Goal: Information Seeking & Learning: Check status

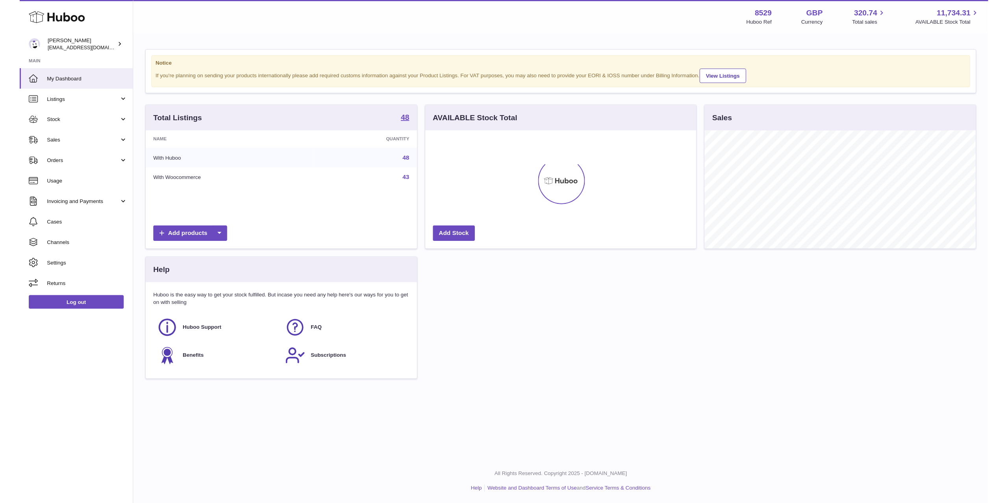
scroll to position [123, 282]
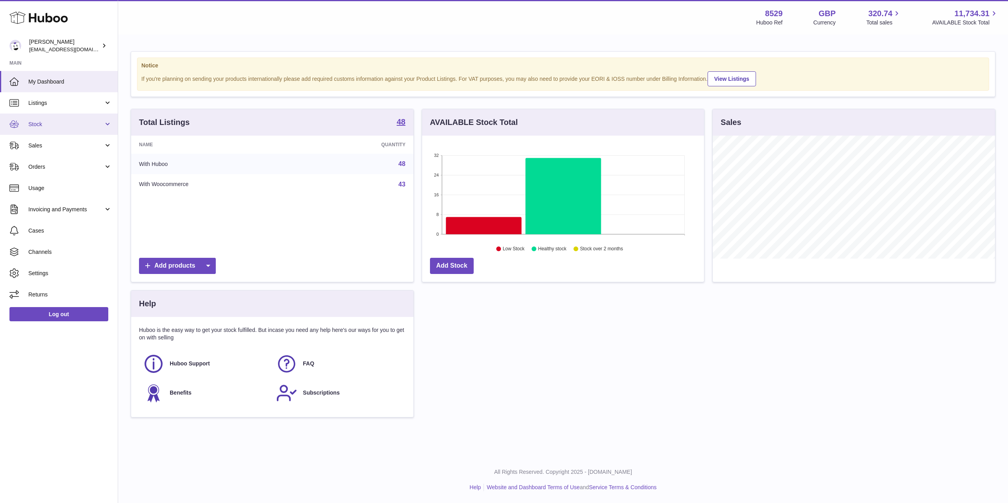
click at [44, 126] on span "Stock" at bounding box center [65, 124] width 75 height 7
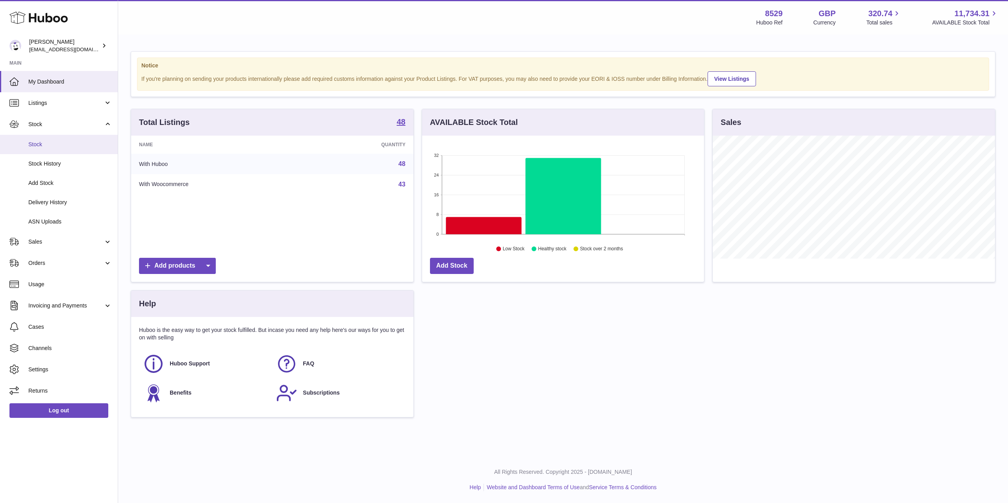
click at [50, 139] on link "Stock" at bounding box center [59, 144] width 118 height 19
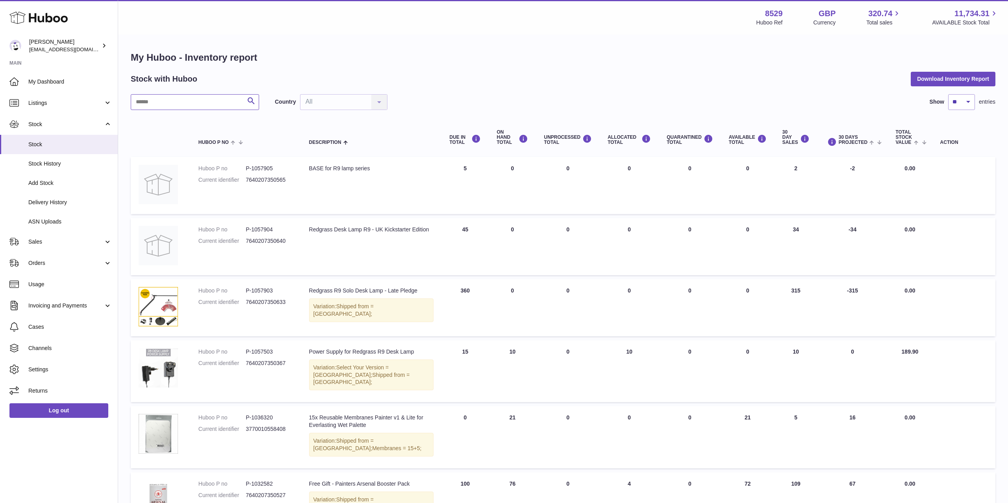
click at [178, 104] on input "text" at bounding box center [195, 102] width 128 height 16
type input "****"
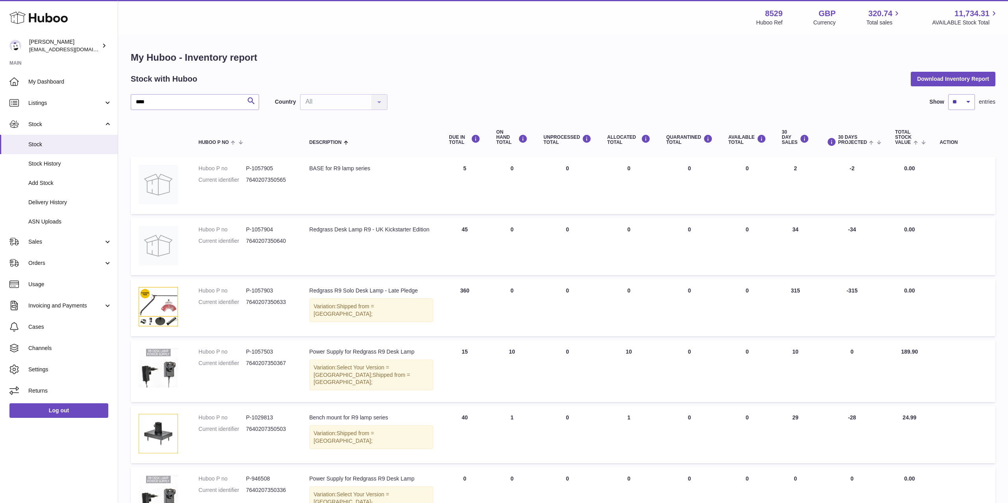
click at [791, 291] on td "30 DAY SALES 315" at bounding box center [795, 307] width 43 height 57
click at [795, 291] on td "30 DAY SALES 315" at bounding box center [795, 307] width 43 height 57
click at [794, 291] on td "30 DAY SALES 315" at bounding box center [795, 307] width 43 height 57
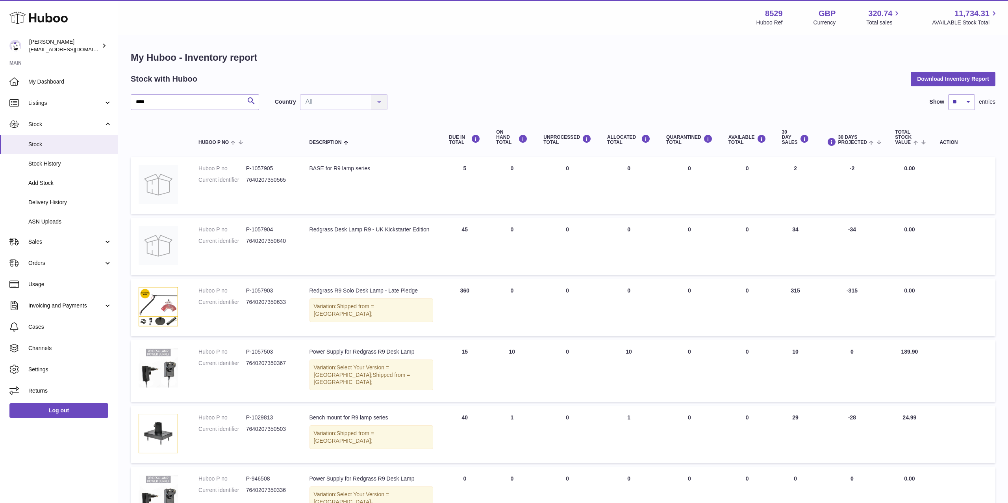
click at [794, 291] on td "30 DAY SALES 315" at bounding box center [795, 307] width 43 height 57
click at [39, 368] on span "Settings" at bounding box center [70, 369] width 84 height 7
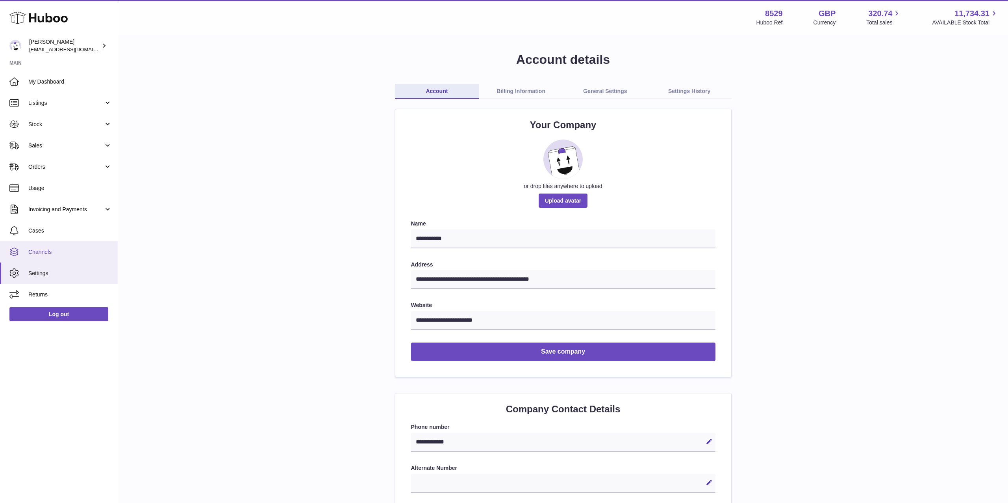
click at [51, 262] on link "Channels" at bounding box center [59, 251] width 118 height 21
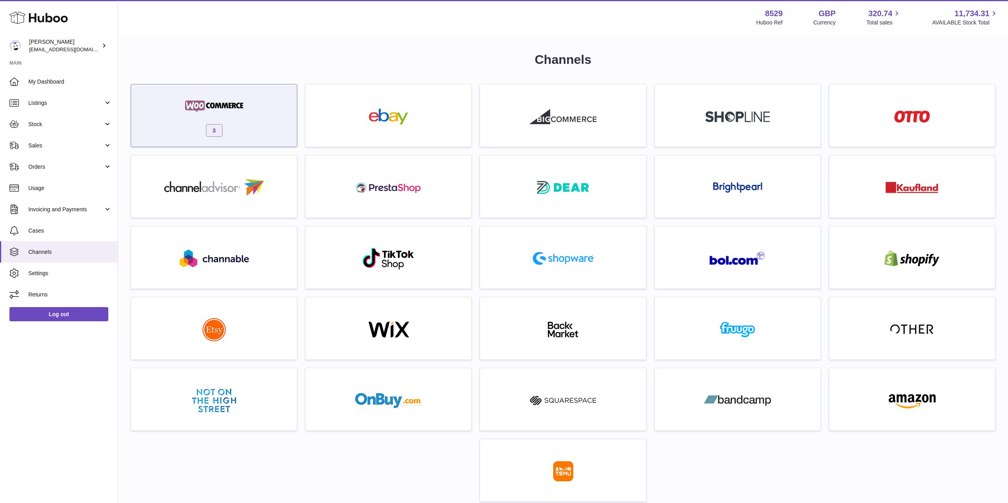
click at [262, 132] on div "3" at bounding box center [214, 117] width 158 height 50
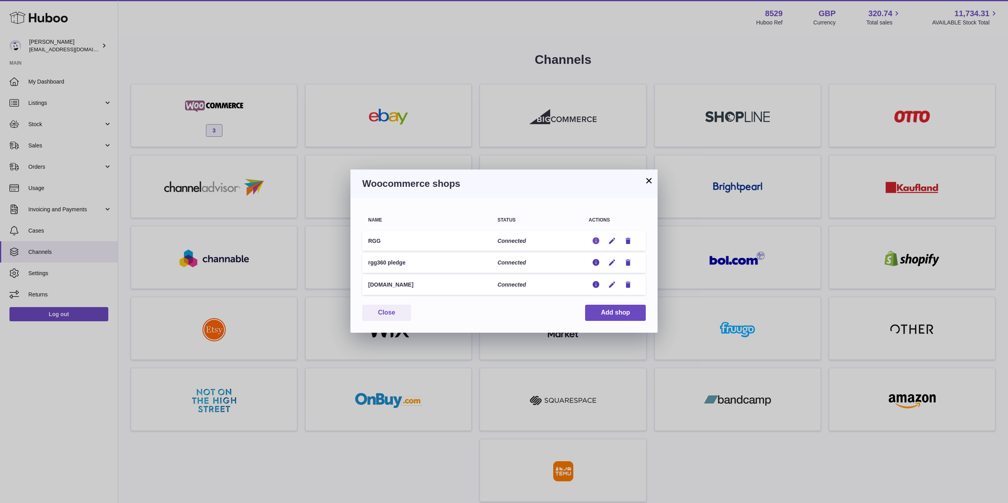
click at [592, 240] on icon "button" at bounding box center [596, 241] width 8 height 8
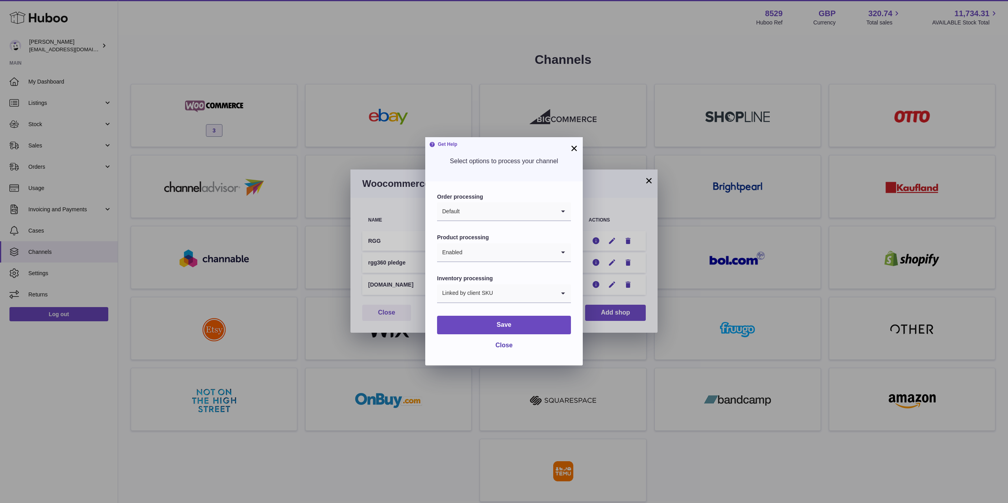
click at [575, 151] on button "×" at bounding box center [574, 147] width 9 height 9
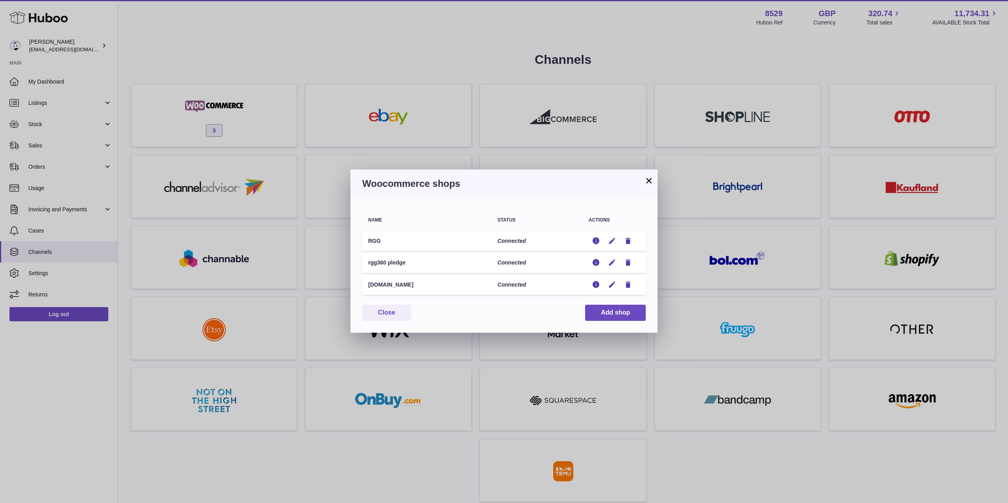
click at [650, 182] on button "×" at bounding box center [648, 180] width 9 height 9
